Goal: Book appointment/travel/reservation

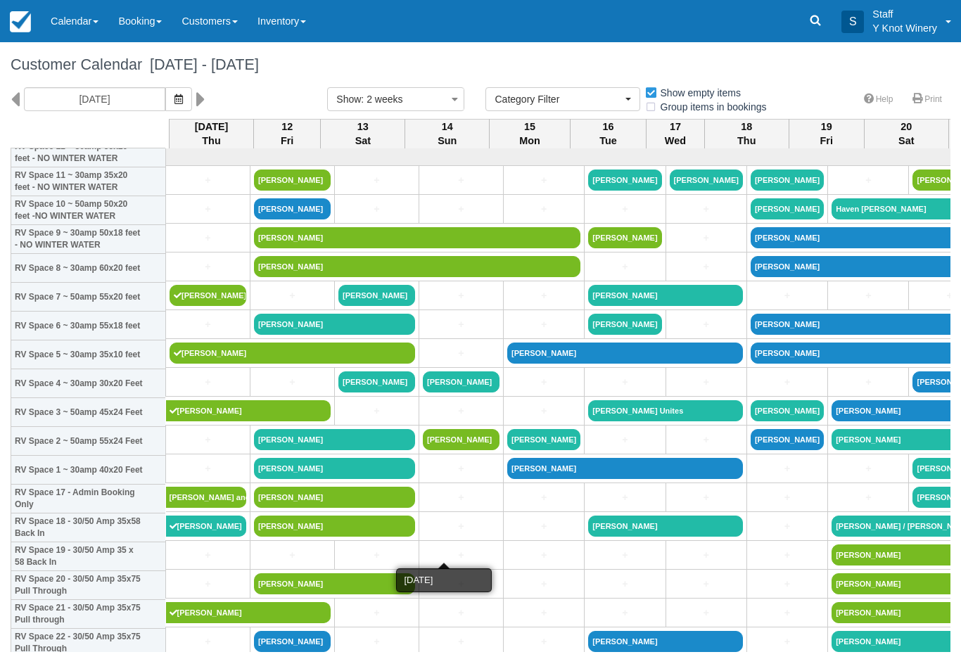
select select
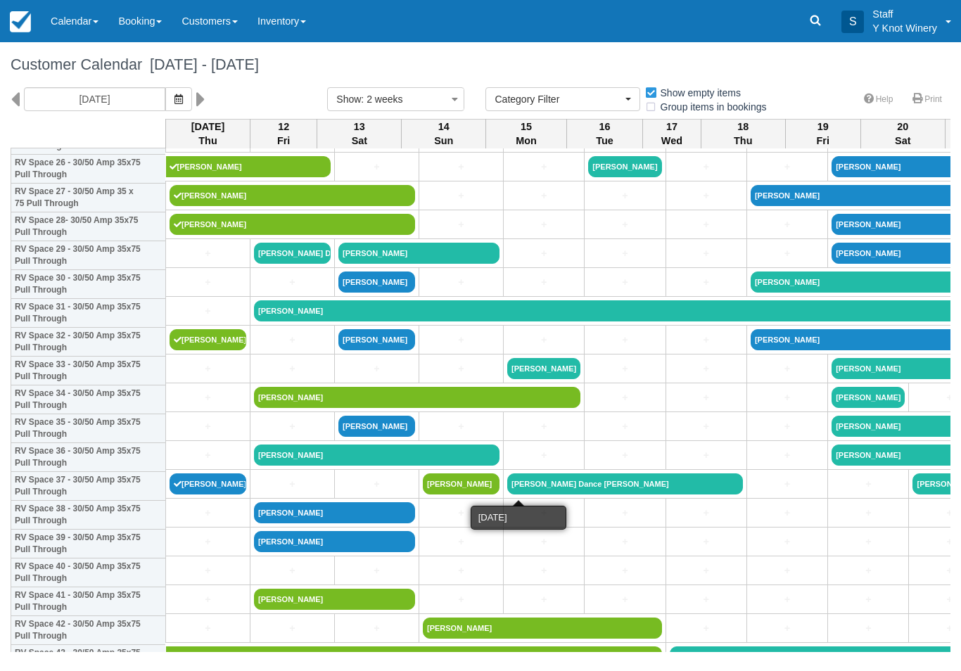
scroll to position [788, 0]
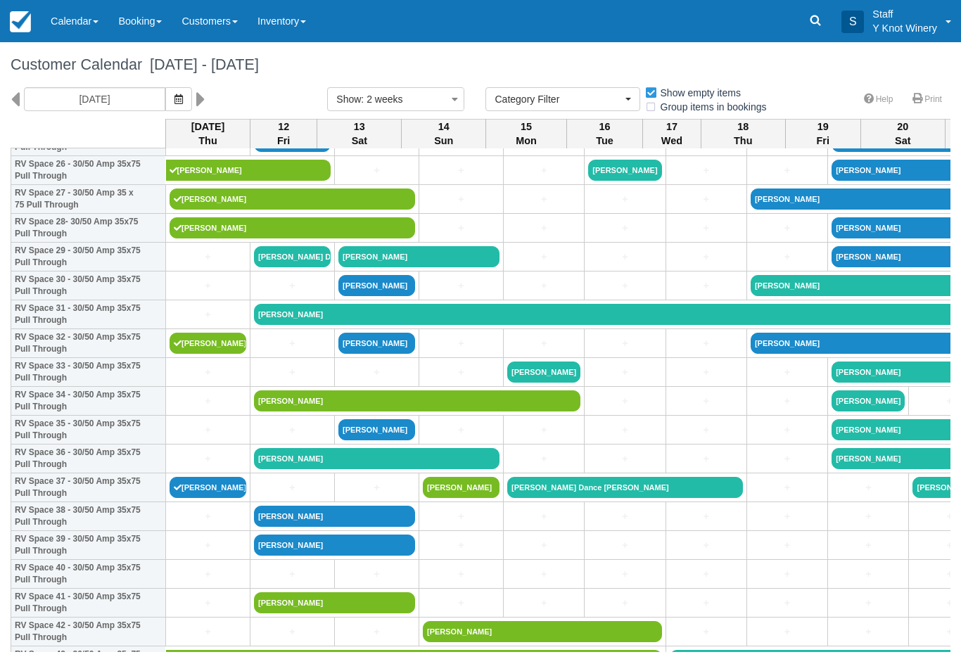
click at [349, 379] on link "+" at bounding box center [376, 372] width 77 height 15
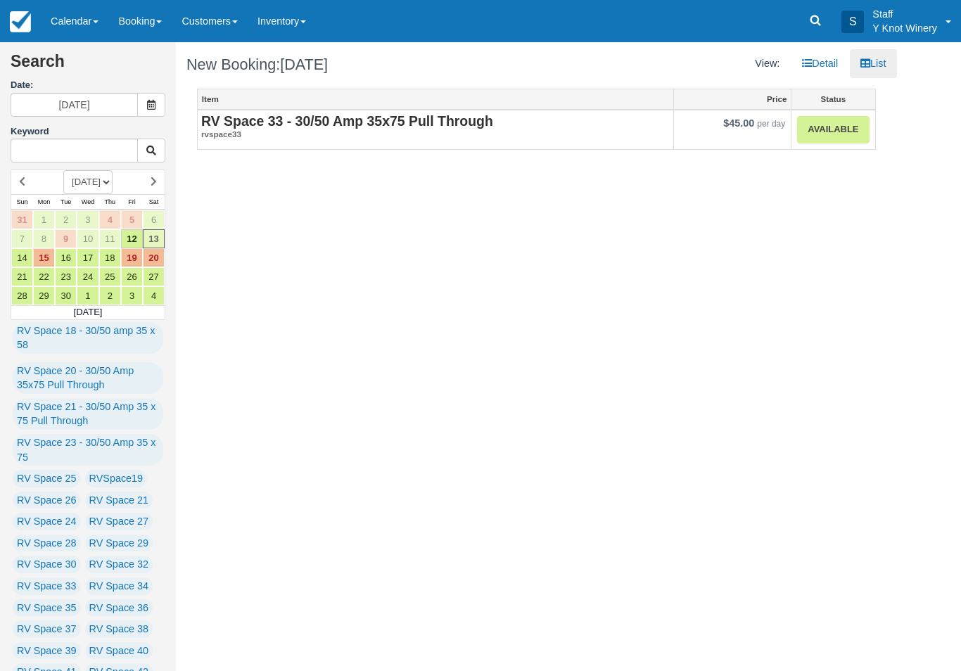
click at [347, 124] on strong "RV Space 33 - 30/50 Amp 35x75 Pull Through" at bounding box center [347, 120] width 292 height 15
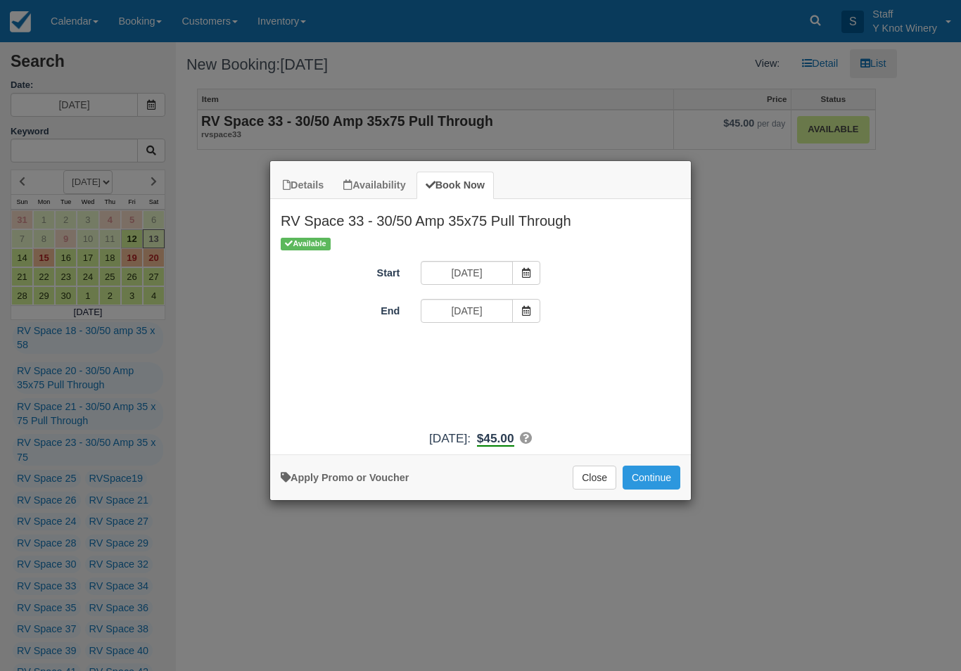
click at [338, 481] on link "Apply Promo or Voucher" at bounding box center [345, 477] width 128 height 11
type input "HHOST"
click at [573, 355] on button "Apply" at bounding box center [570, 349] width 35 height 18
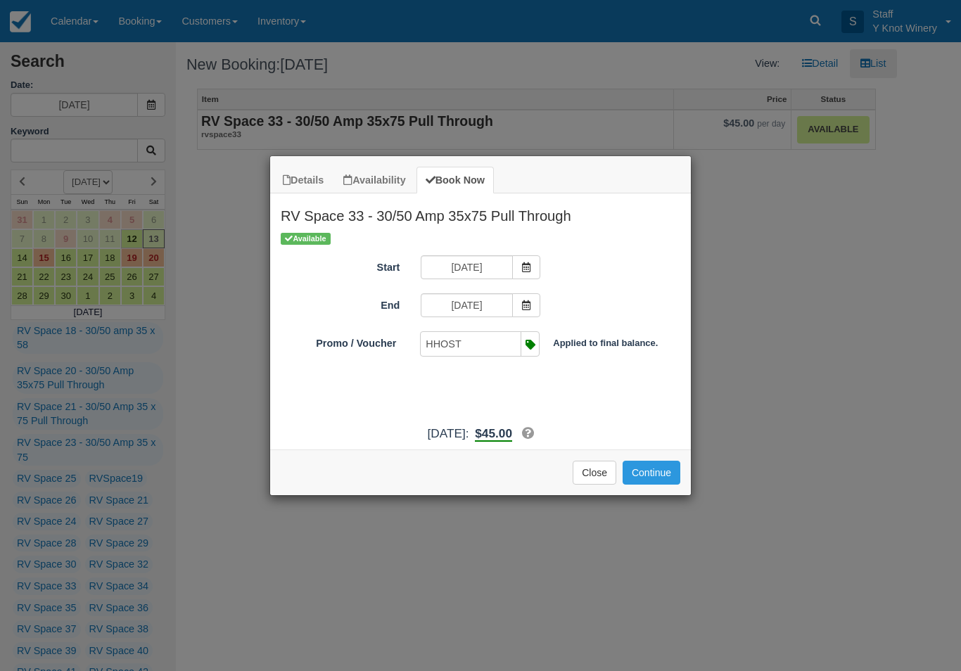
click at [661, 485] on button "Continue" at bounding box center [651, 473] width 58 height 24
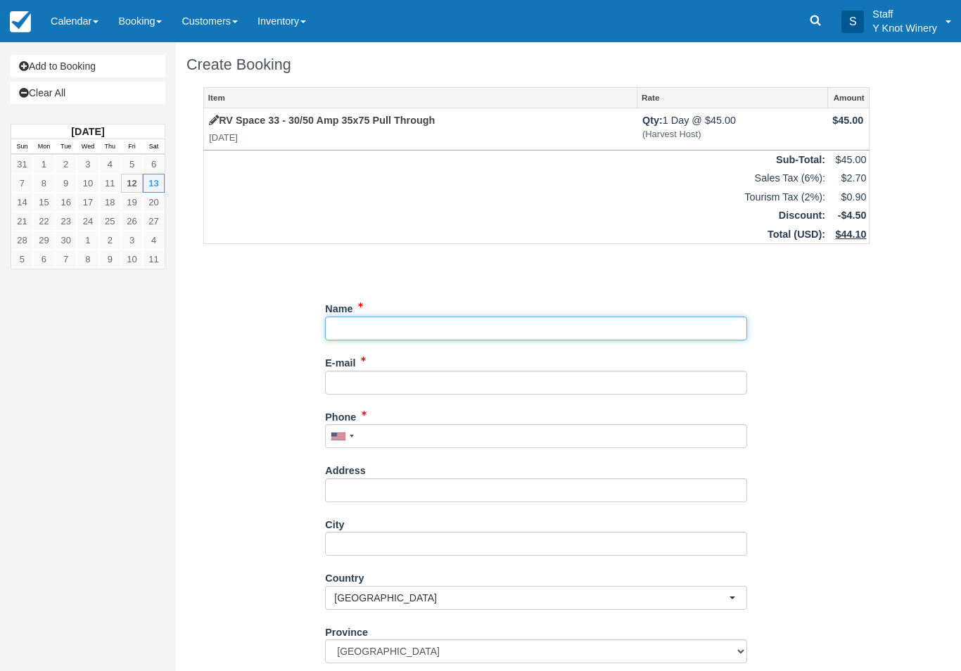
click at [376, 326] on input "Name" at bounding box center [536, 329] width 422 height 24
type input "[PERSON_NAME]"
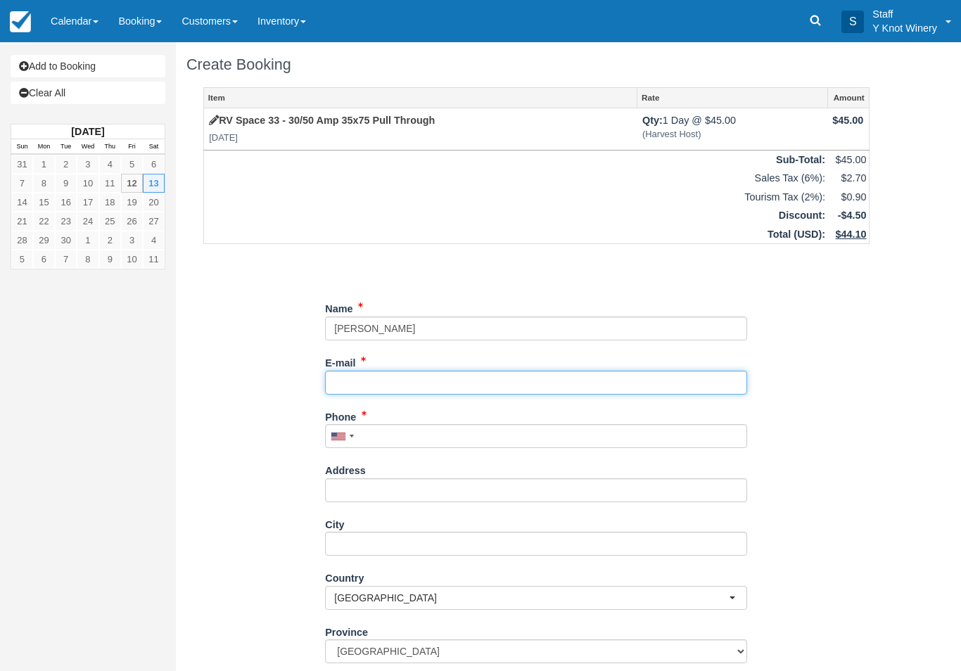
click at [352, 376] on input "E-mail" at bounding box center [536, 383] width 422 height 24
type input "B"
type input "[EMAIL_ADDRESS][DOMAIN_NAME]"
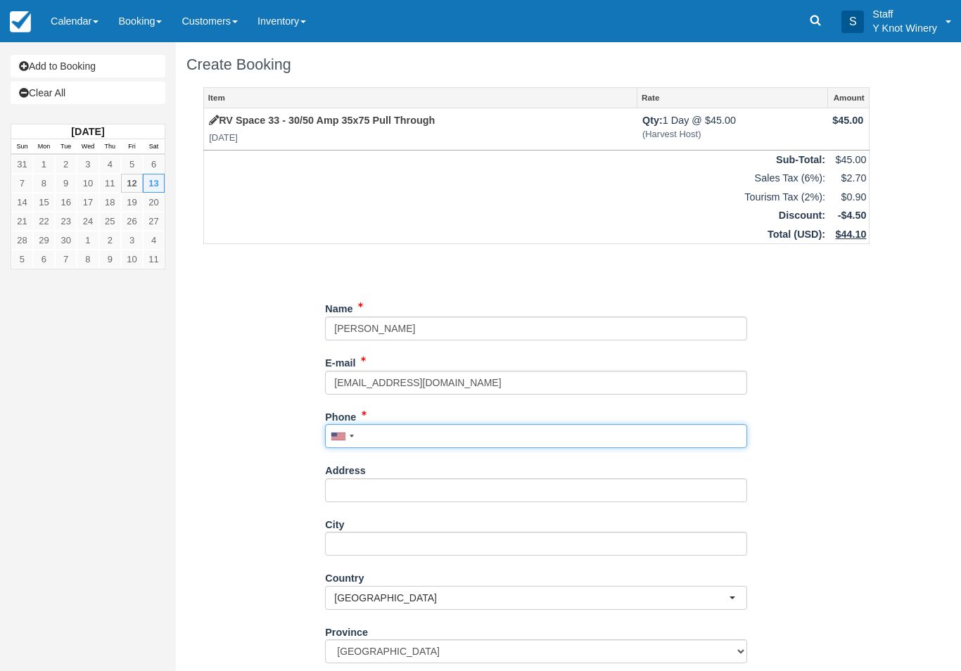
click at [386, 438] on input "Phone" at bounding box center [536, 436] width 422 height 24
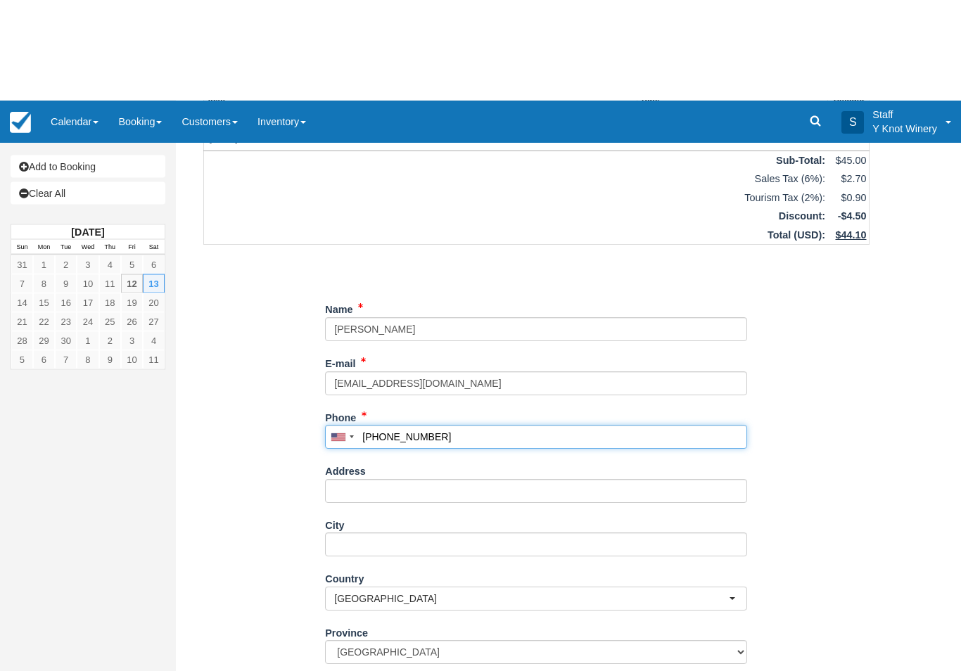
scroll to position [112, 0]
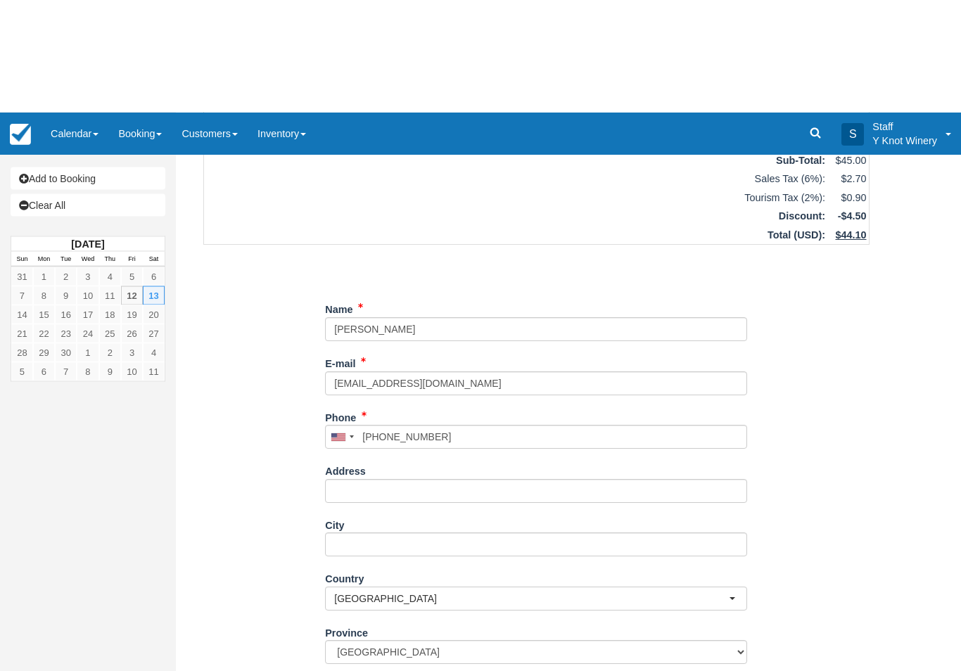
click at [724, 479] on span "[GEOGRAPHIC_DATA]" at bounding box center [531, 486] width 395 height 14
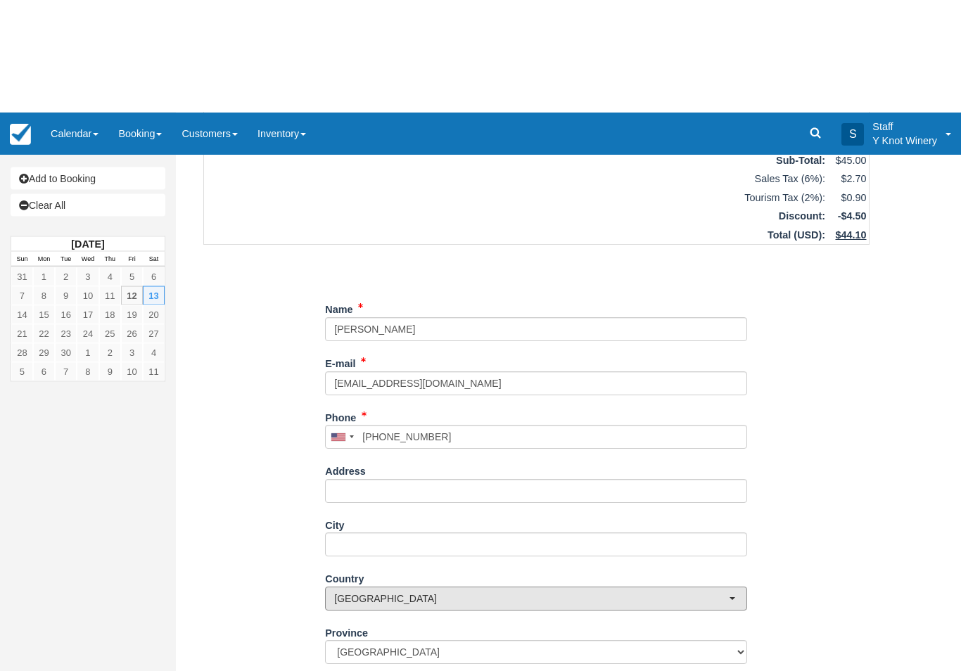
type input "[PHONE_NUMBER]"
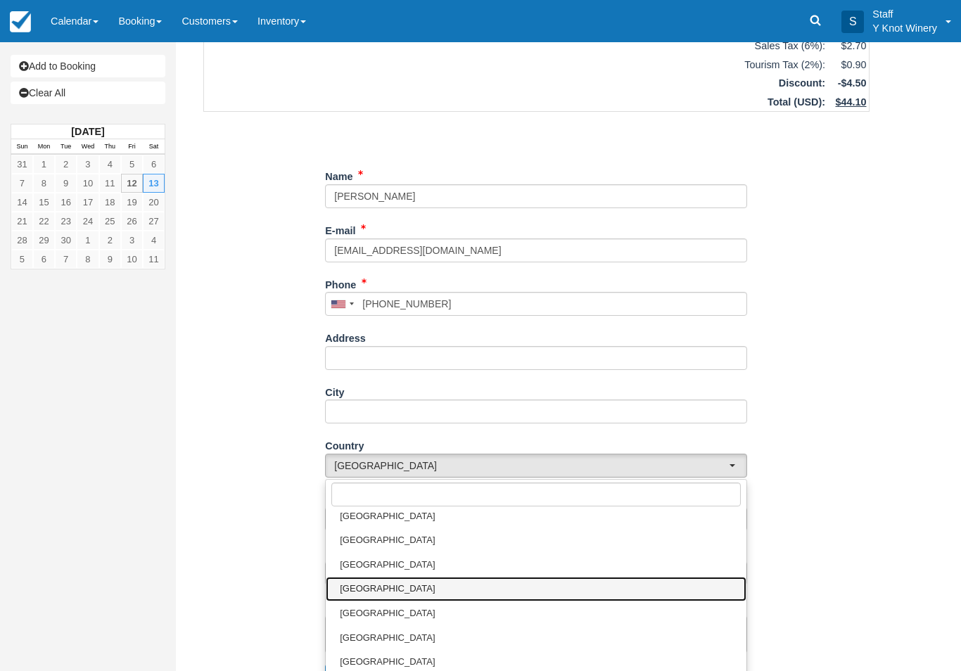
scroll to position [5015, 0]
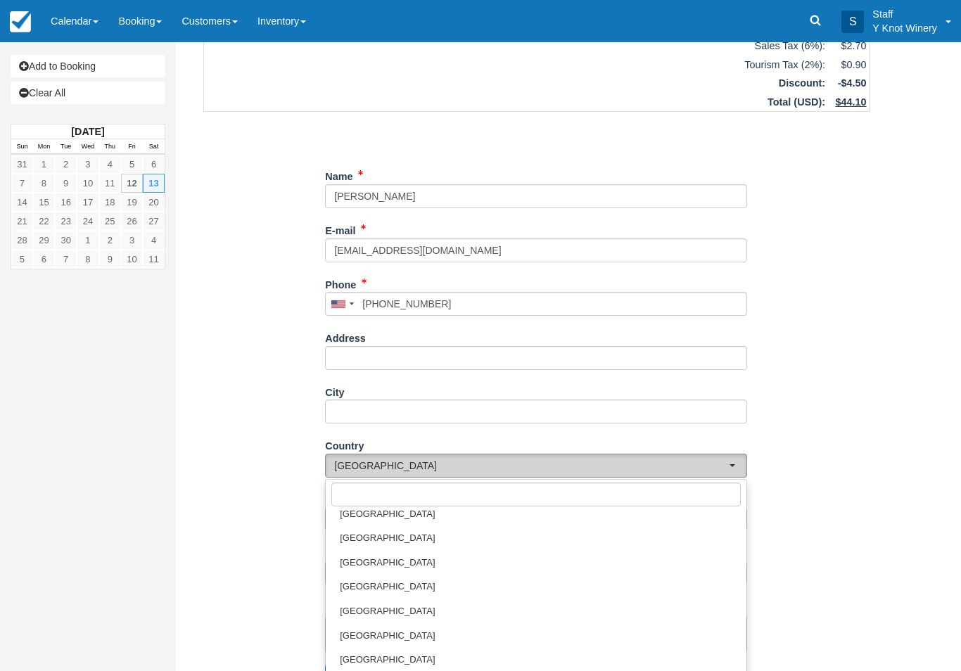
select select "US"
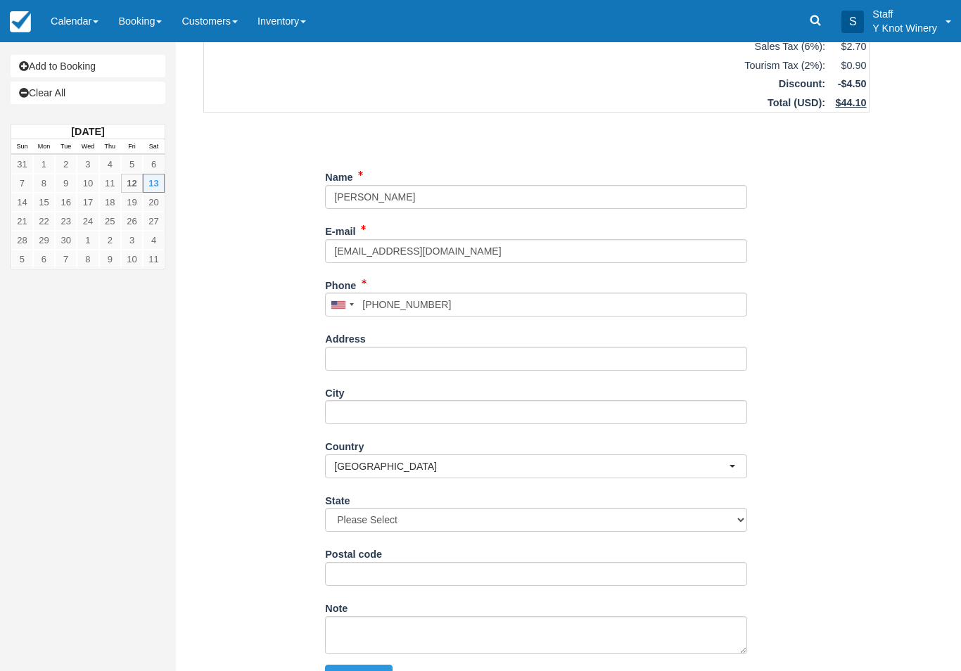
click at [369, 665] on button "Continue" at bounding box center [359, 677] width 68 height 24
type input "[PHONE_NUMBER]"
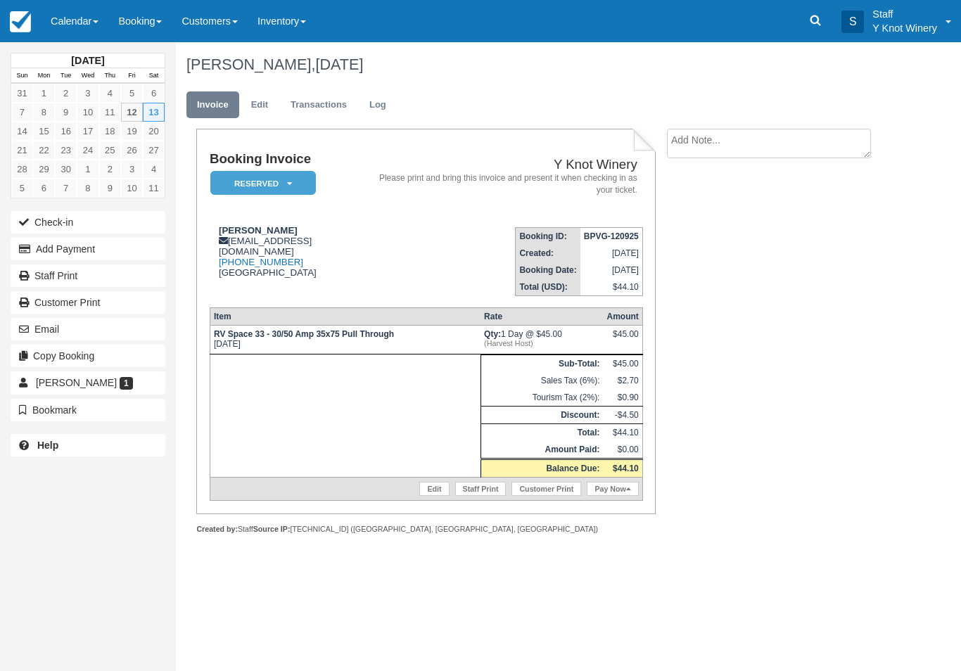
click at [91, 16] on link "Calendar" at bounding box center [75, 21] width 68 height 42
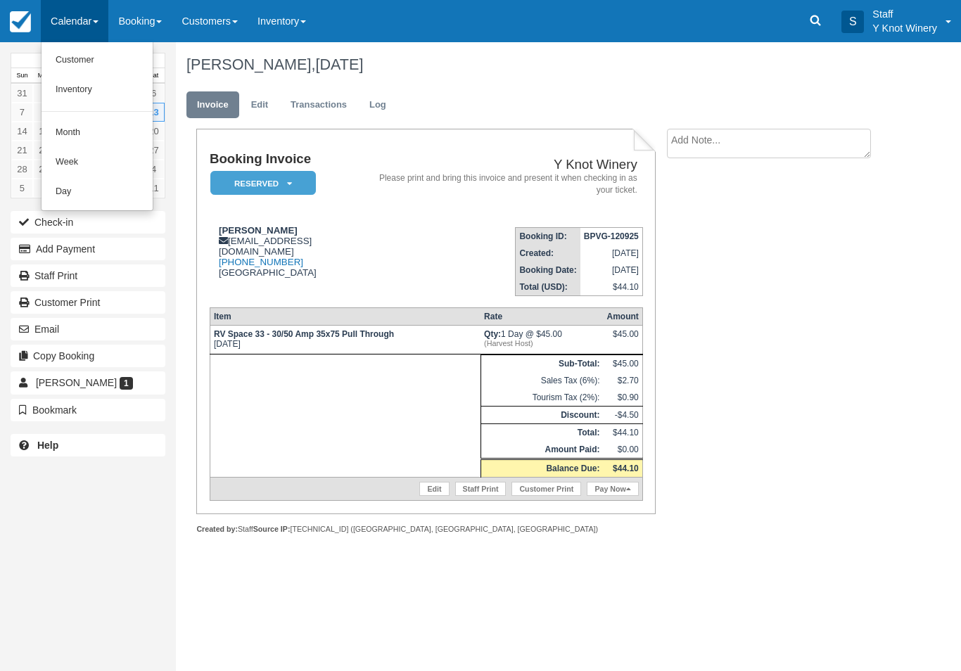
click at [92, 56] on link "Customer" at bounding box center [96, 61] width 111 height 30
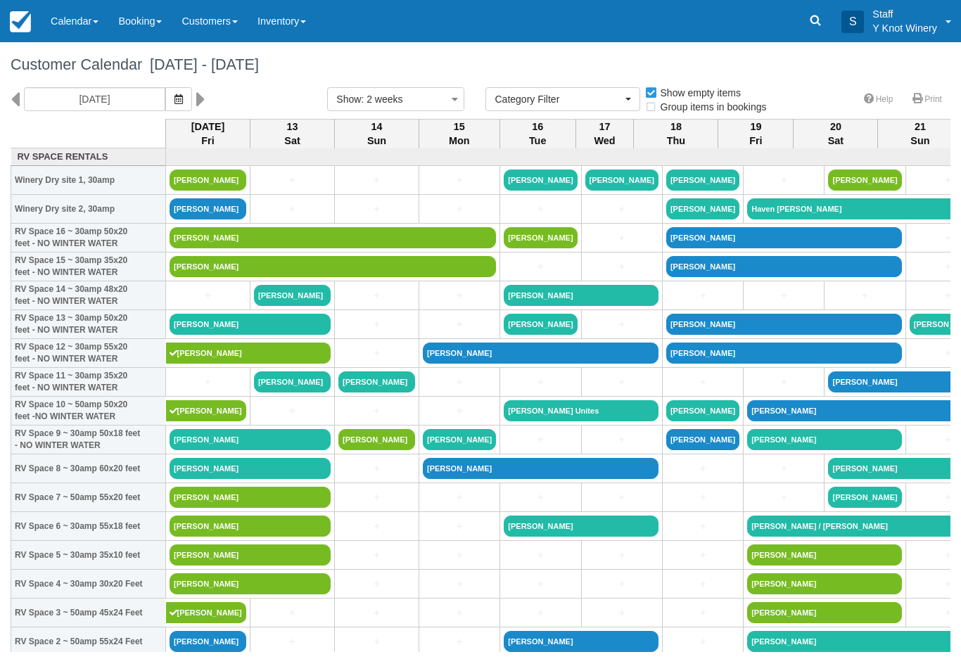
select select
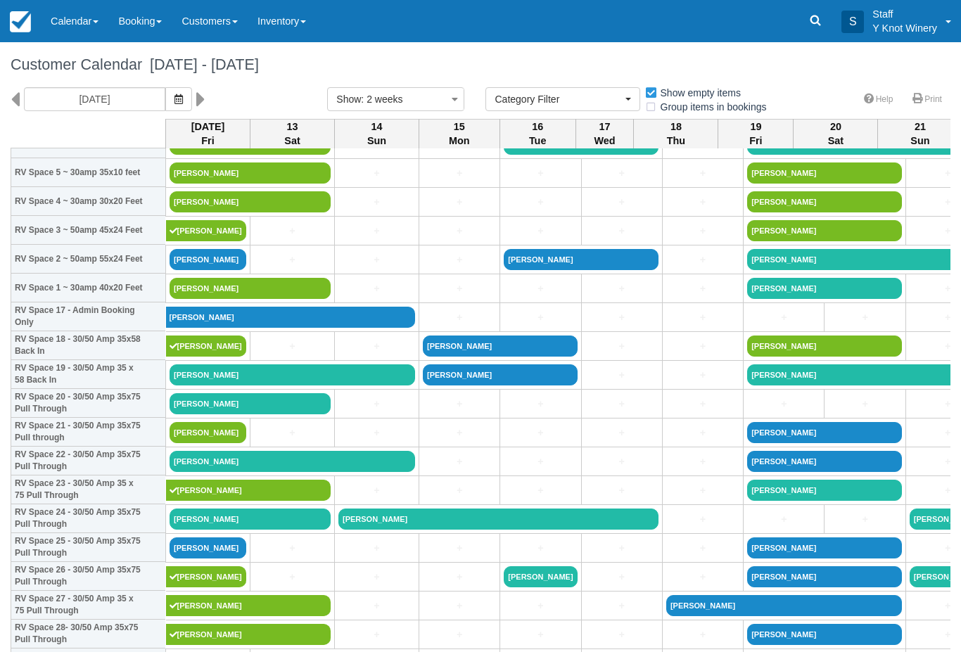
scroll to position [383, 0]
